Goal: Transaction & Acquisition: Purchase product/service

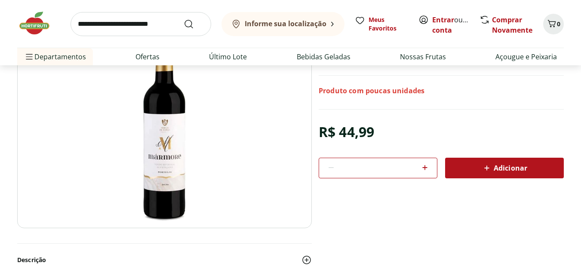
scroll to position [87, 0]
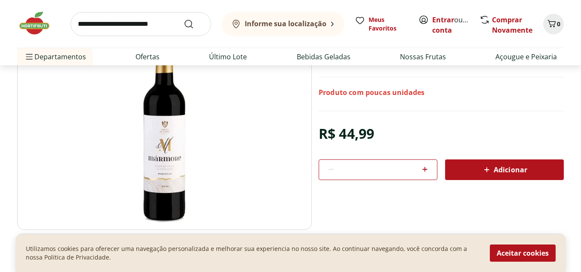
click at [426, 169] on icon at bounding box center [424, 169] width 5 height 5
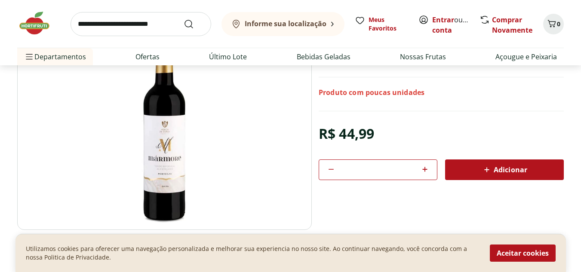
click at [426, 169] on icon at bounding box center [424, 169] width 5 height 5
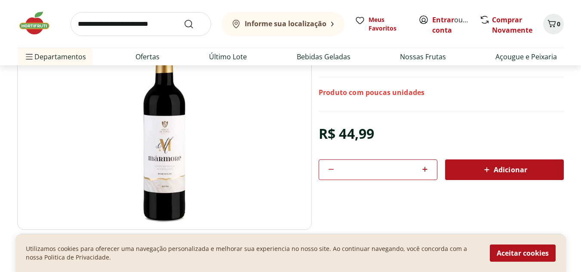
click at [426, 169] on icon at bounding box center [424, 169] width 5 height 5
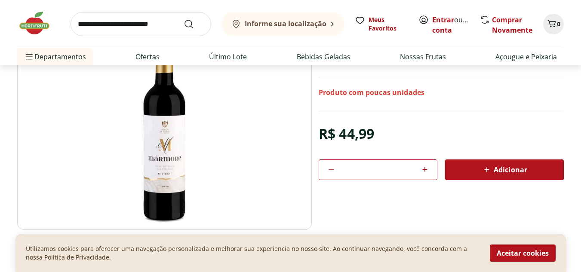
click at [426, 169] on icon at bounding box center [424, 169] width 5 height 5
click at [331, 167] on icon at bounding box center [331, 169] width 10 height 10
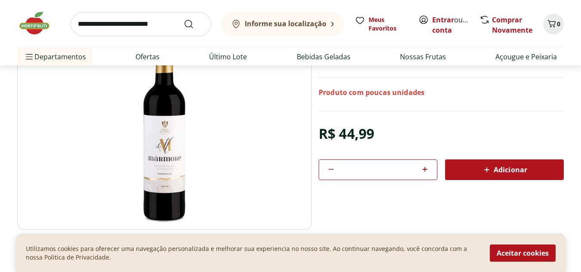
click at [331, 167] on icon at bounding box center [331, 169] width 10 height 10
type input "**"
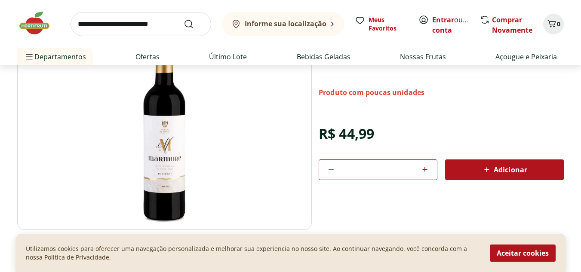
click at [487, 166] on icon at bounding box center [486, 170] width 10 height 10
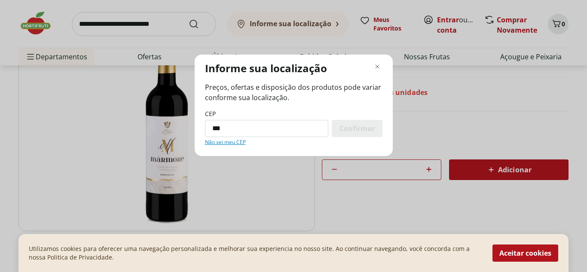
type input "*********"
click at [348, 125] on span "Confirmar" at bounding box center [356, 128] width 35 height 7
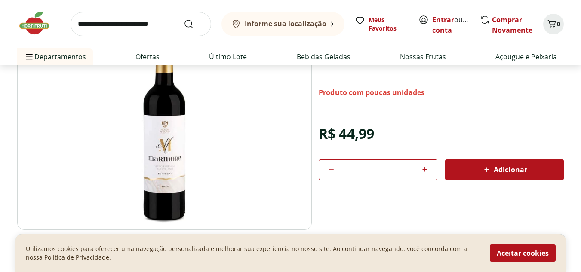
click at [348, 124] on div "R$ 44,99" at bounding box center [345, 134] width 55 height 24
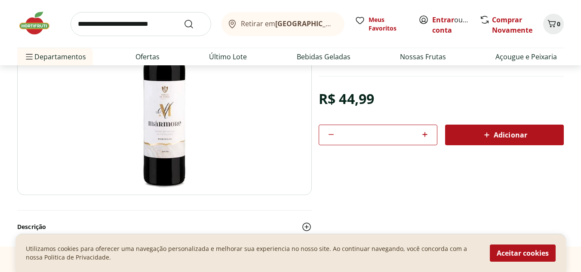
scroll to position [118, 0]
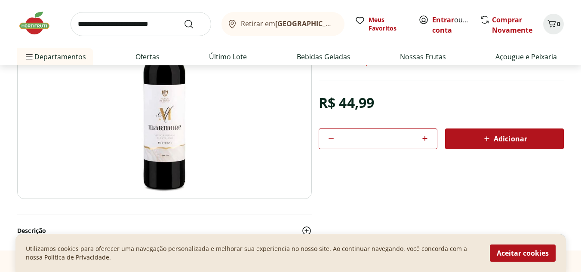
click at [500, 138] on span "Adicionar" at bounding box center [504, 139] width 46 height 10
click at [550, 29] on span "Carrinho" at bounding box center [549, 23] width 10 height 11
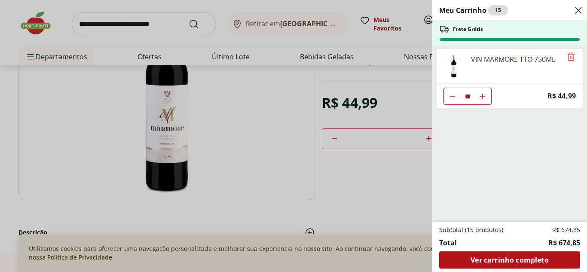
click at [579, 10] on icon "Close" at bounding box center [578, 10] width 10 height 10
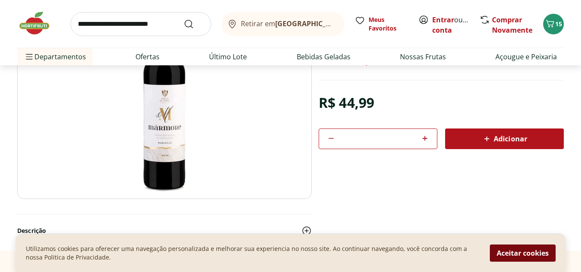
click at [526, 256] on button "Aceitar cookies" at bounding box center [522, 253] width 66 height 17
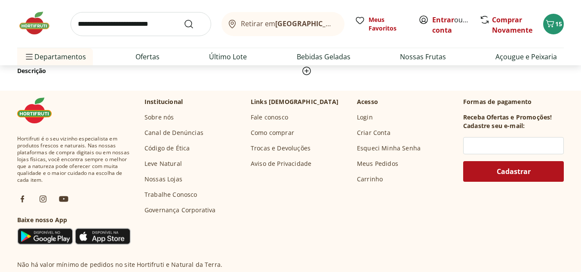
scroll to position [0, 0]
